Goal: Task Accomplishment & Management: Use online tool/utility

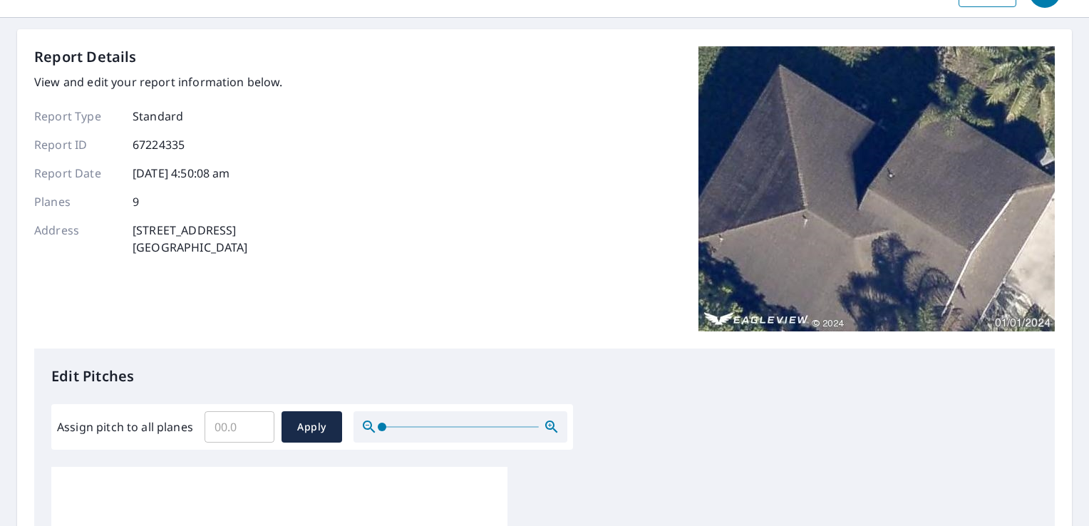
scroll to position [142, 0]
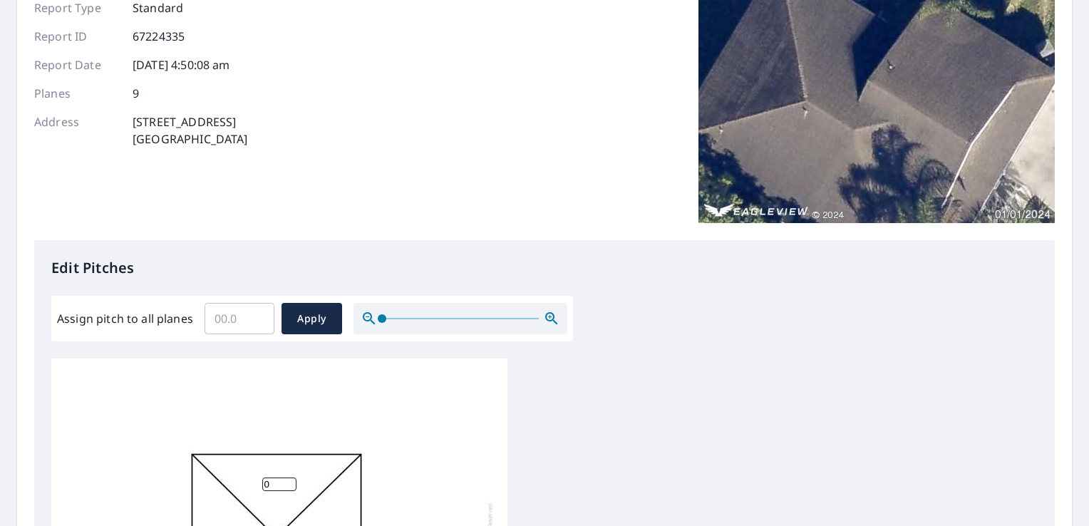
click at [231, 312] on input "Assign pitch to all planes" at bounding box center [239, 318] width 70 height 40
type input "5"
click at [311, 322] on span "Apply" at bounding box center [312, 319] width 38 height 18
type input "5"
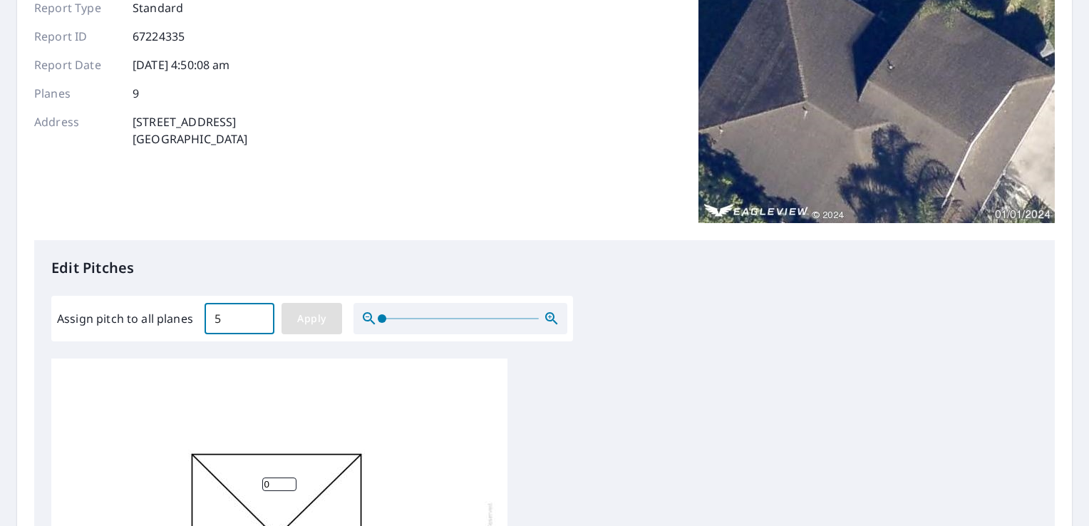
type input "5"
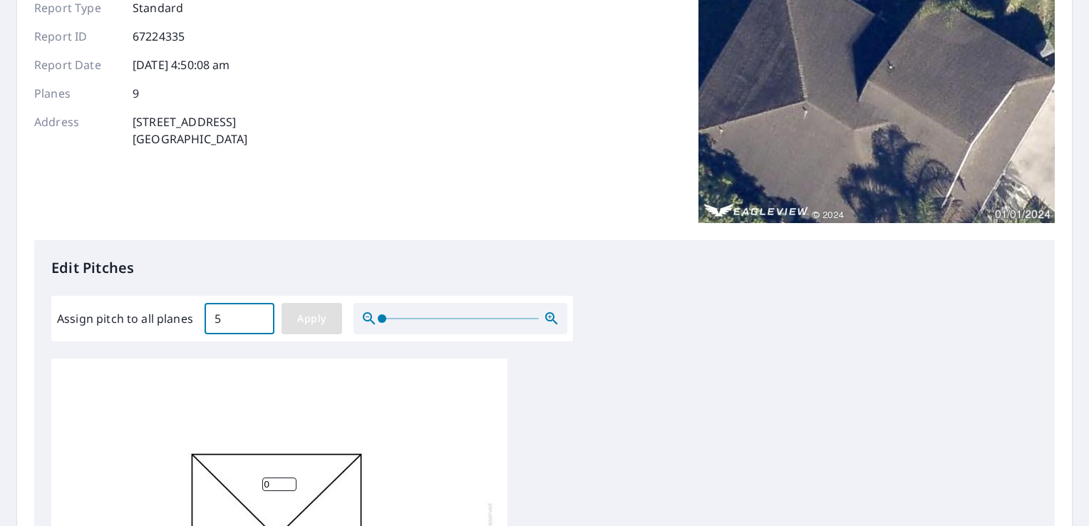
type input "5"
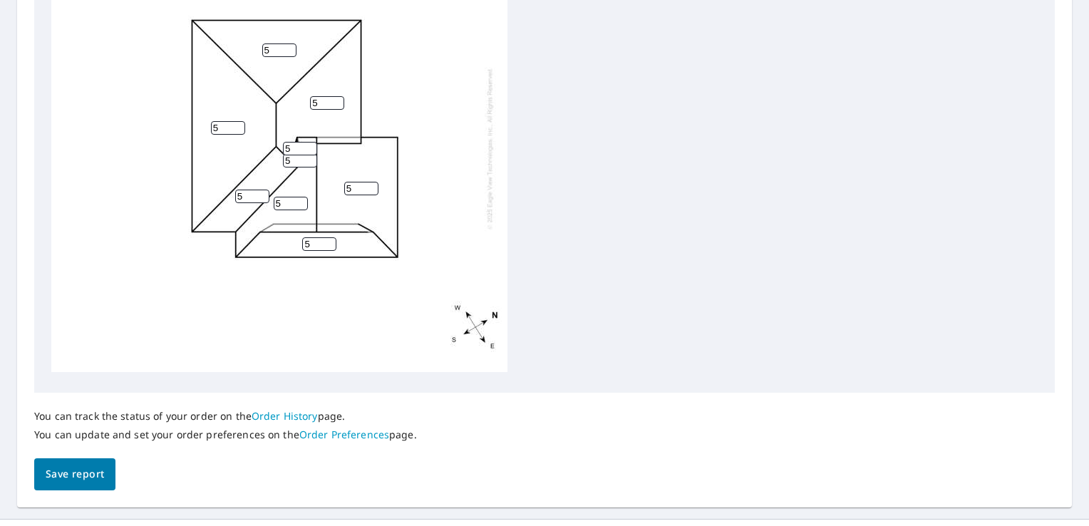
scroll to position [601, 0]
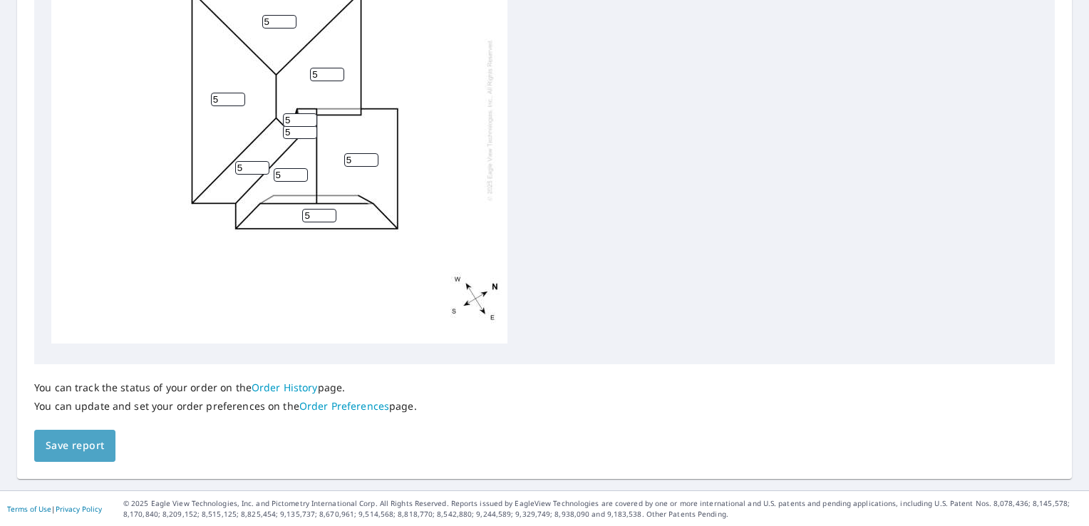
click at [75, 454] on button "Save report" at bounding box center [74, 446] width 81 height 32
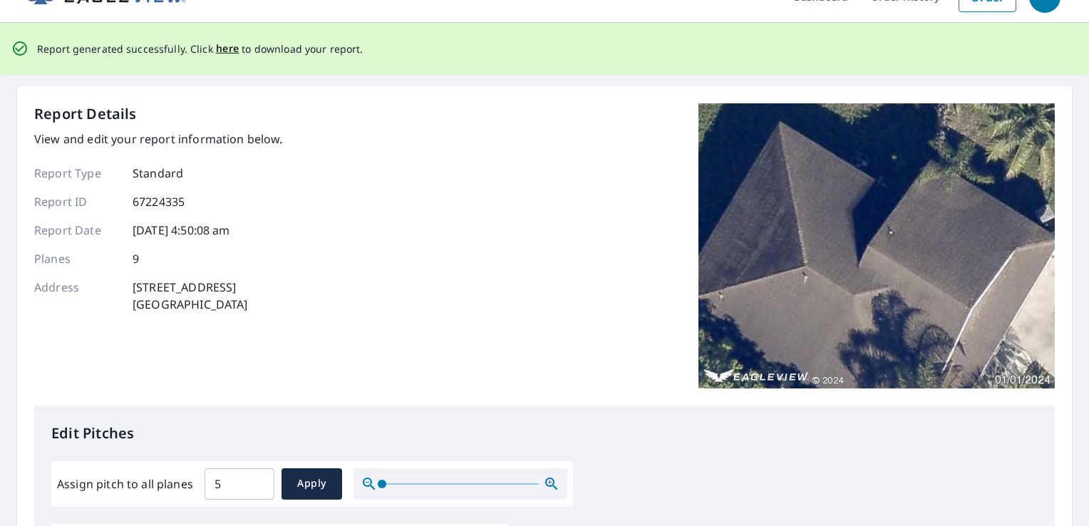
scroll to position [0, 0]
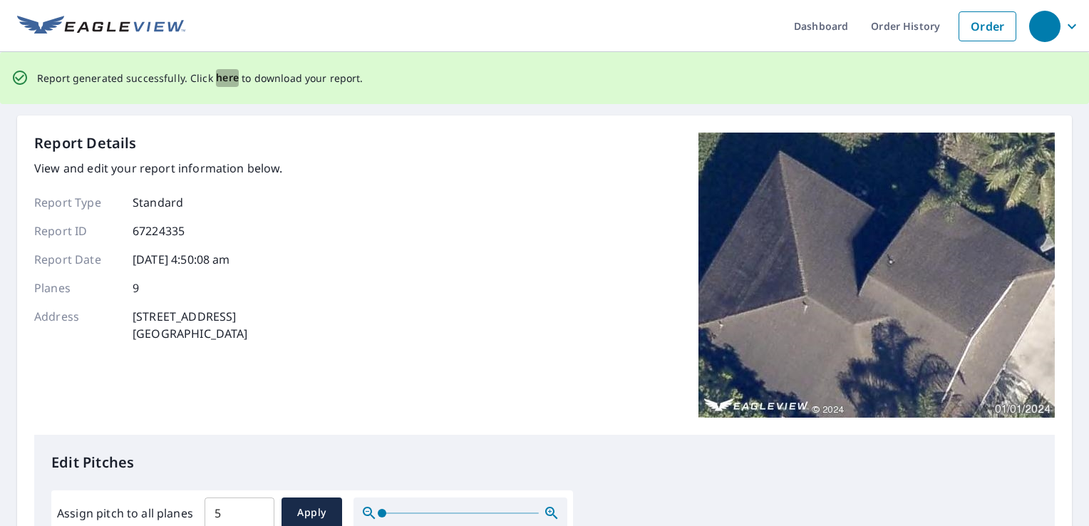
click at [226, 78] on span "here" at bounding box center [228, 78] width 24 height 18
